Goal: Task Accomplishment & Management: Manage account settings

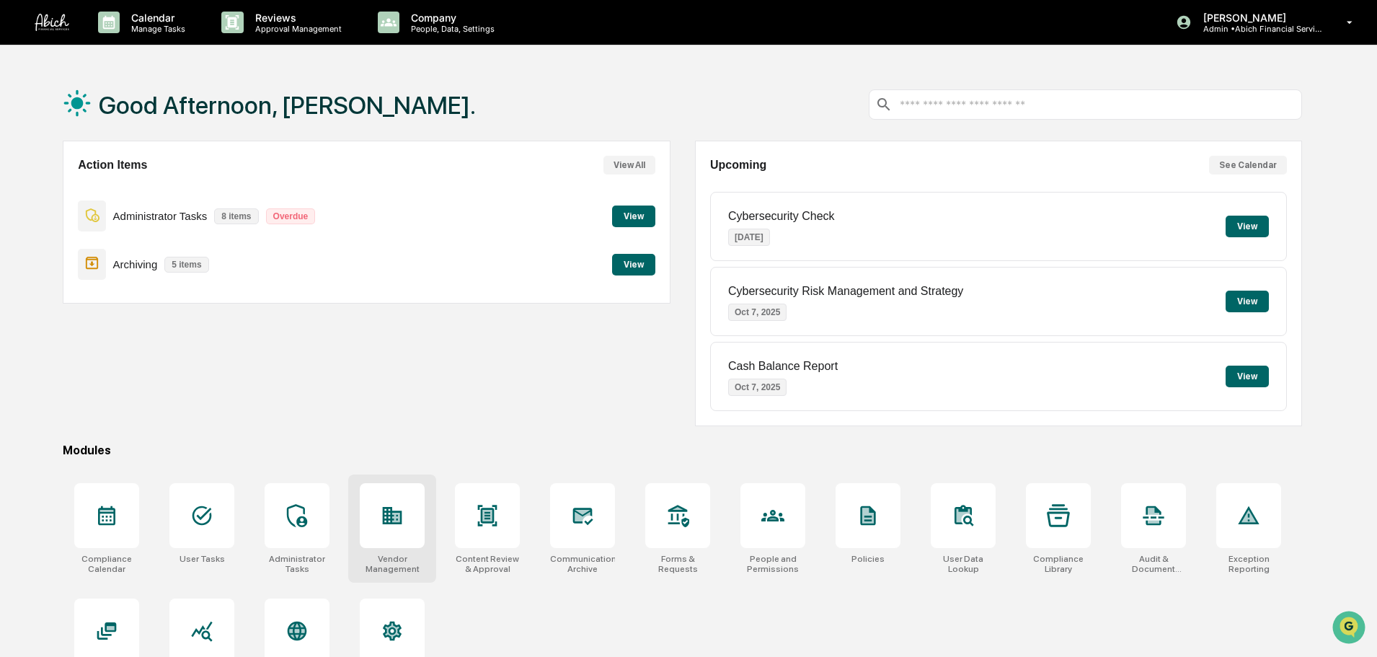
click at [390, 525] on icon at bounding box center [392, 515] width 23 height 23
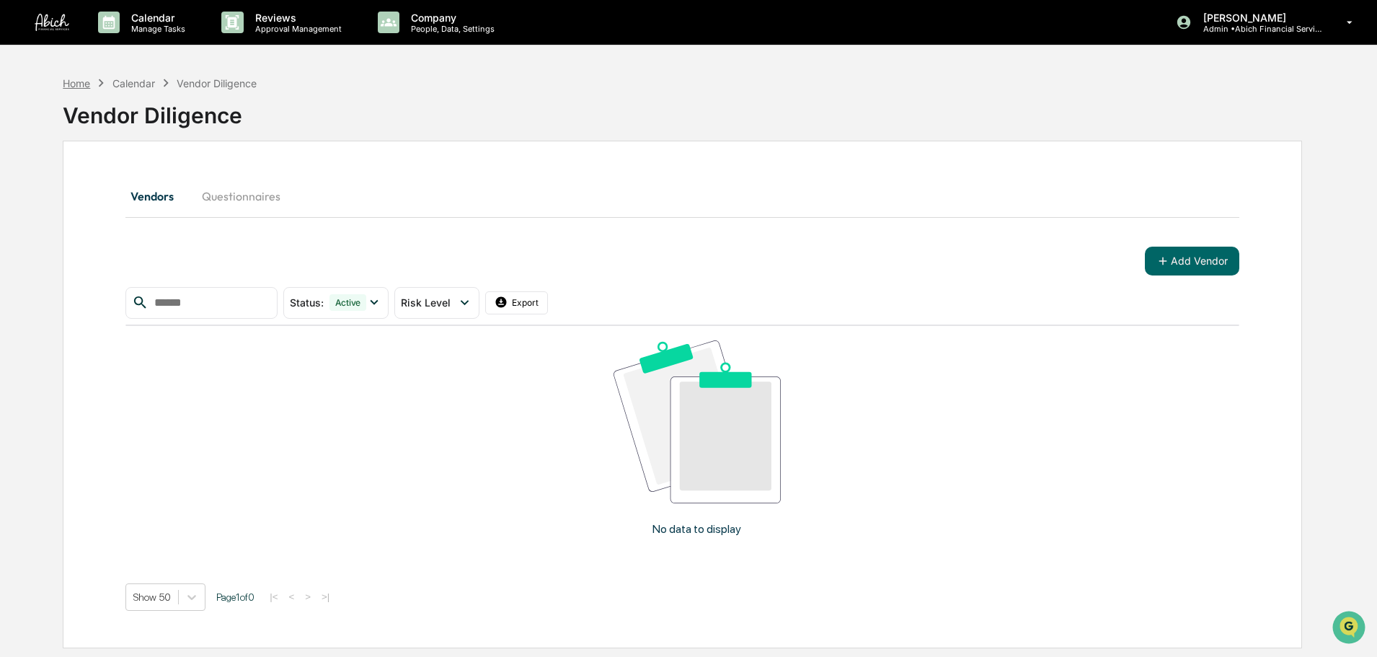
click at [80, 85] on div "Home" at bounding box center [76, 83] width 27 height 12
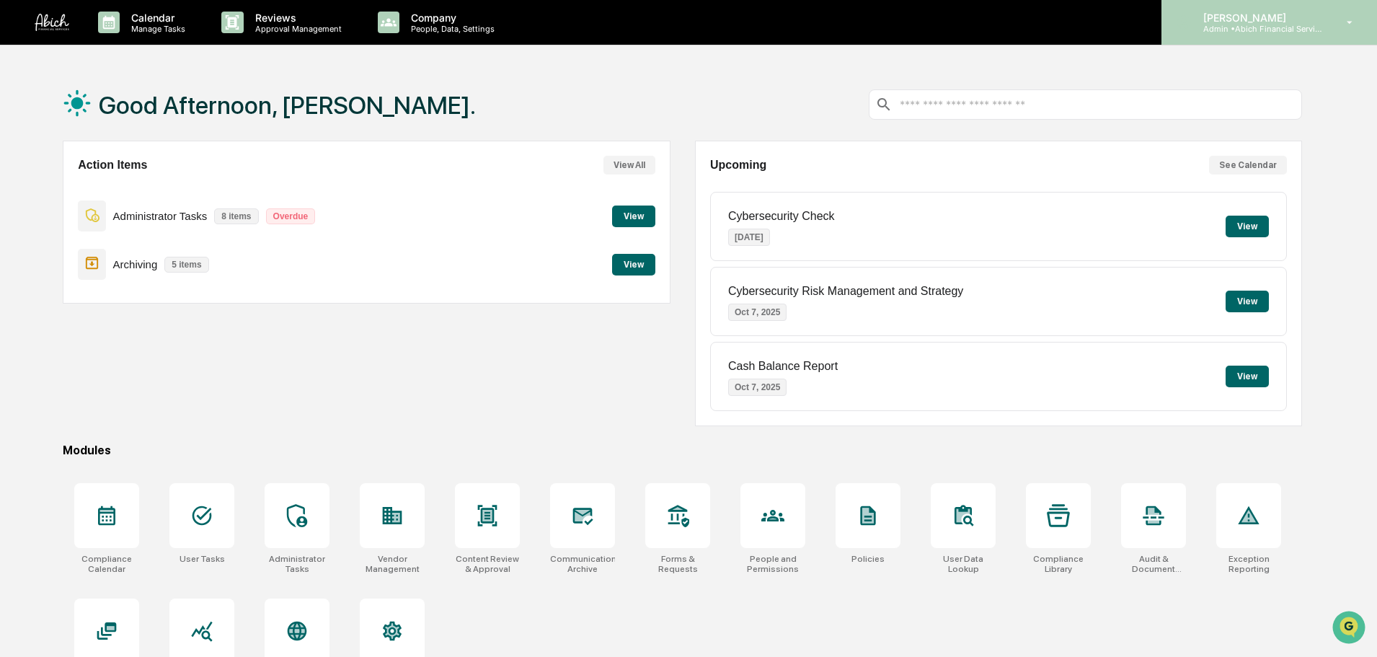
click at [1247, 24] on p "Admin • Abich Financial Services" at bounding box center [1259, 29] width 134 height 10
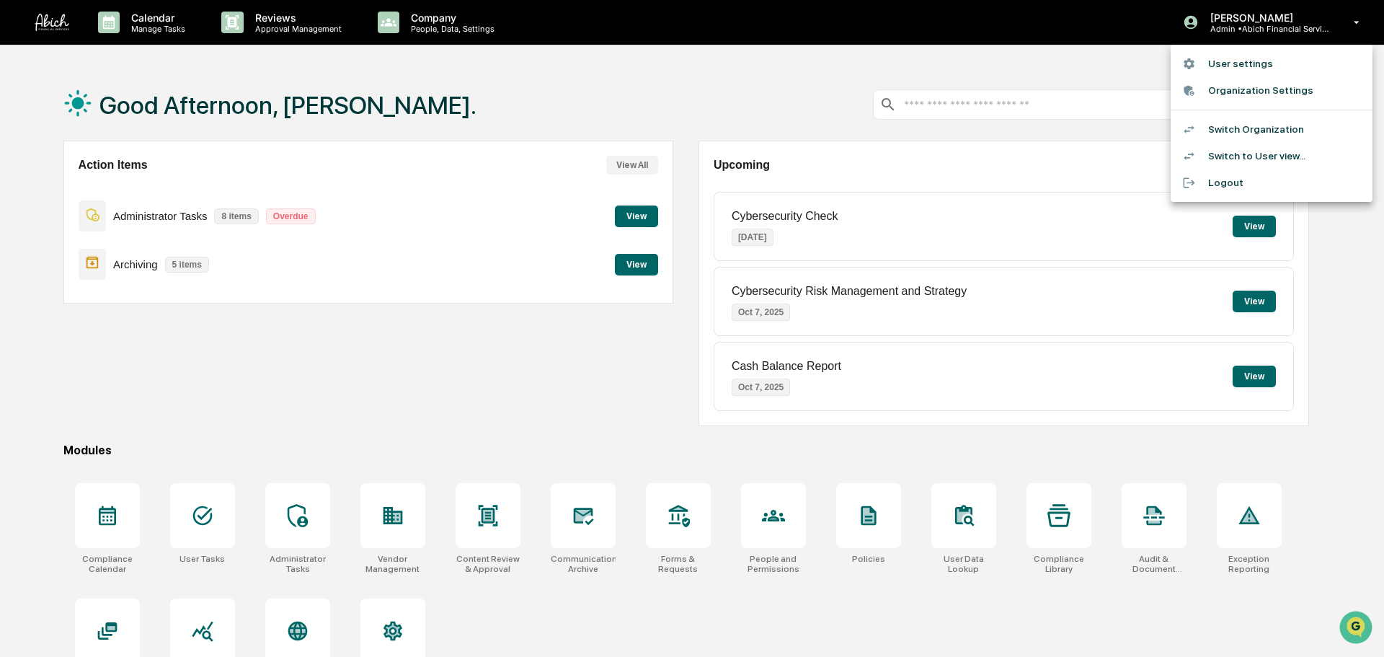
click at [1226, 130] on li "Switch Organization" at bounding box center [1272, 129] width 202 height 27
